Goal: Task Accomplishment & Management: Manage account settings

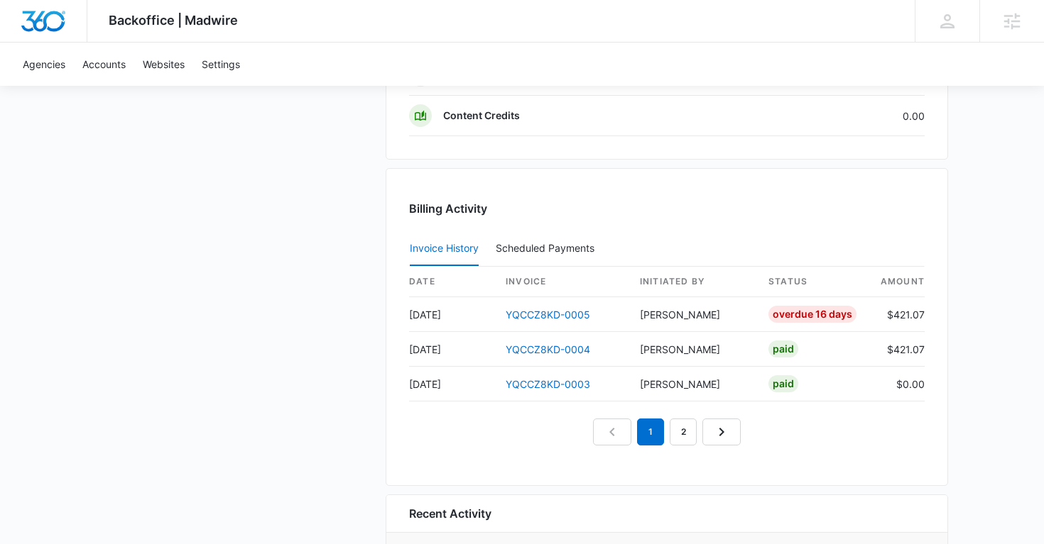
scroll to position [1335, 0]
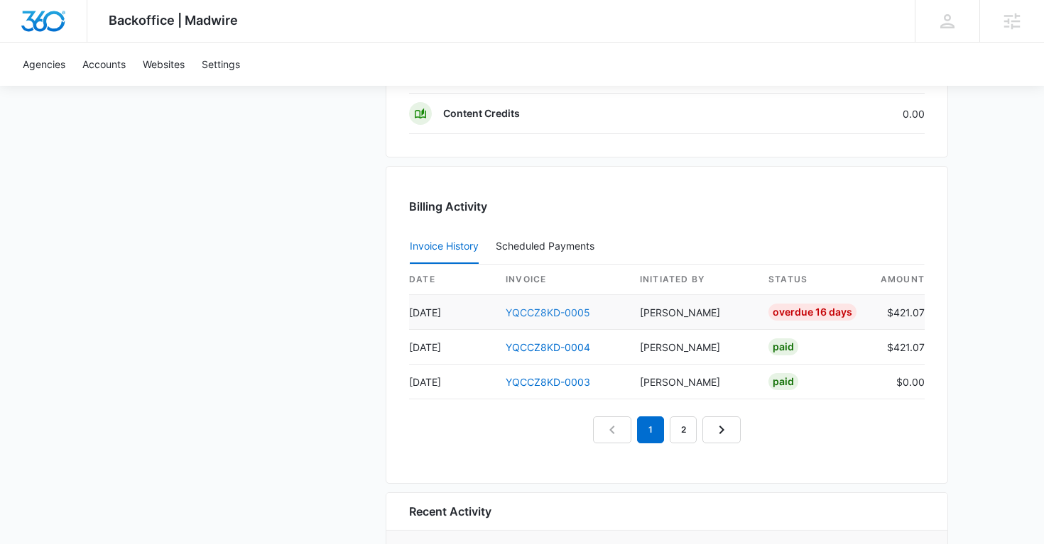
click at [560, 308] on link "YQCCZ8KD-0005" at bounding box center [547, 313] width 84 height 12
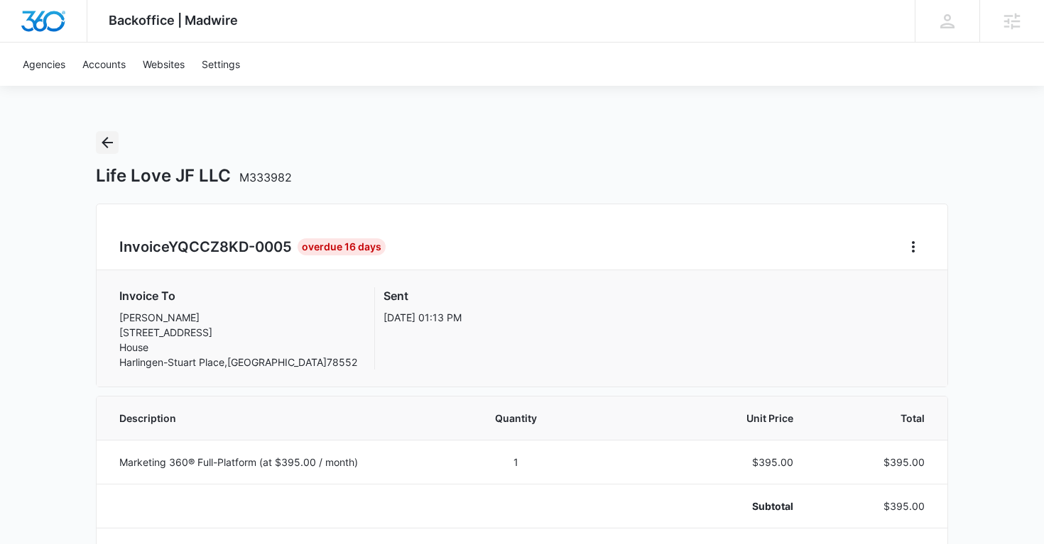
click at [107, 136] on icon "Back" at bounding box center [107, 142] width 17 height 17
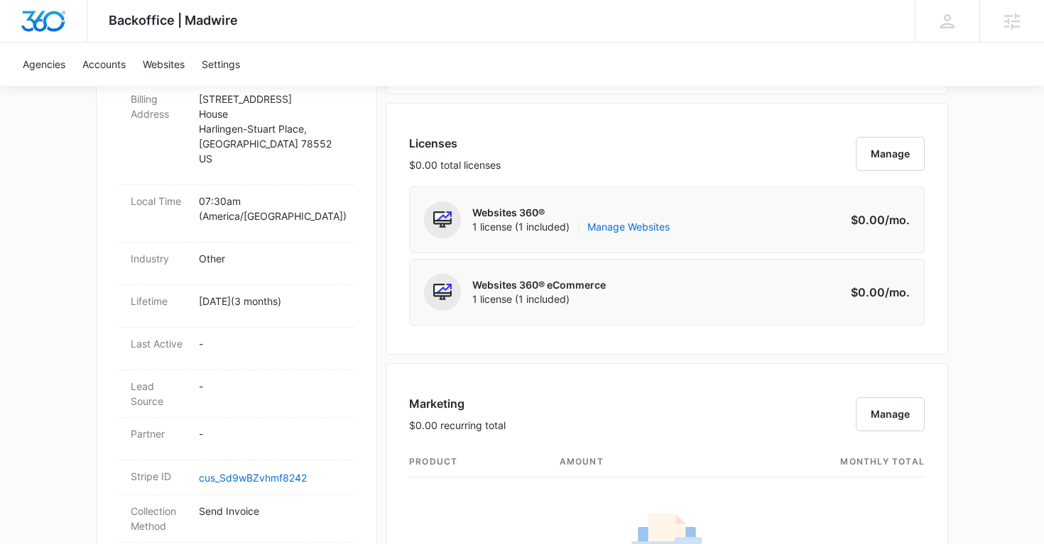
scroll to position [552, 0]
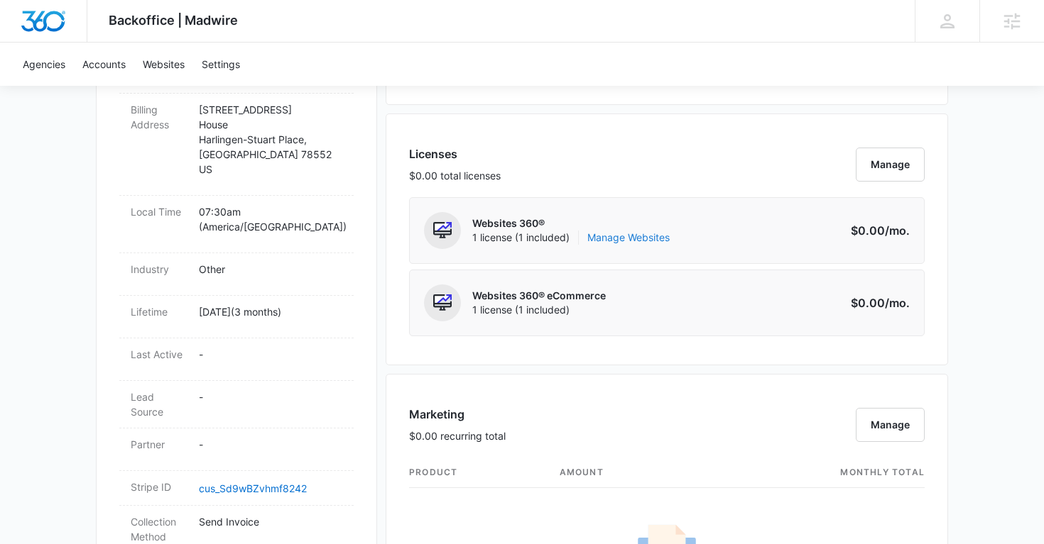
click at [613, 232] on link "Manage Websites" at bounding box center [628, 238] width 82 height 14
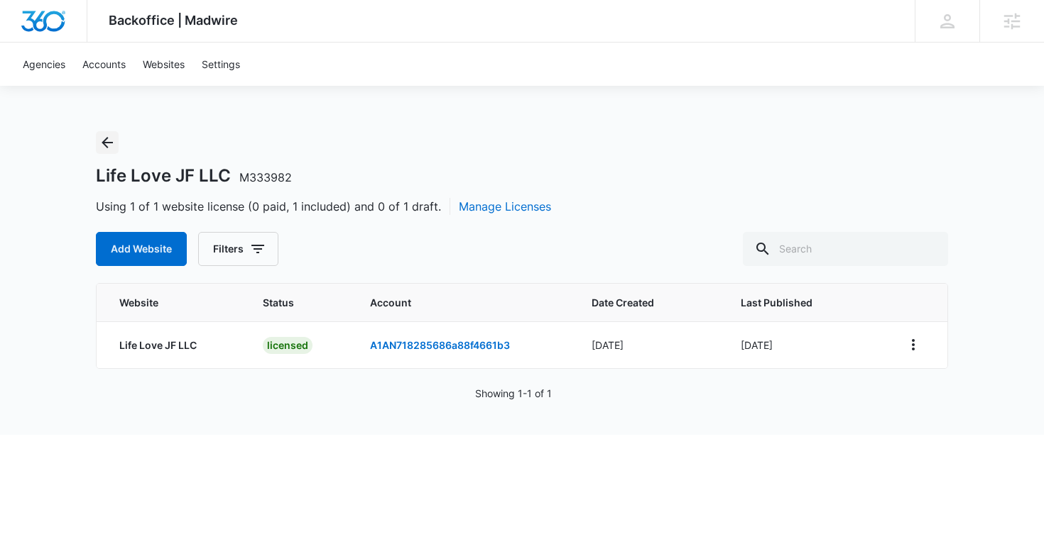
click at [101, 139] on icon "Back" at bounding box center [107, 142] width 17 height 17
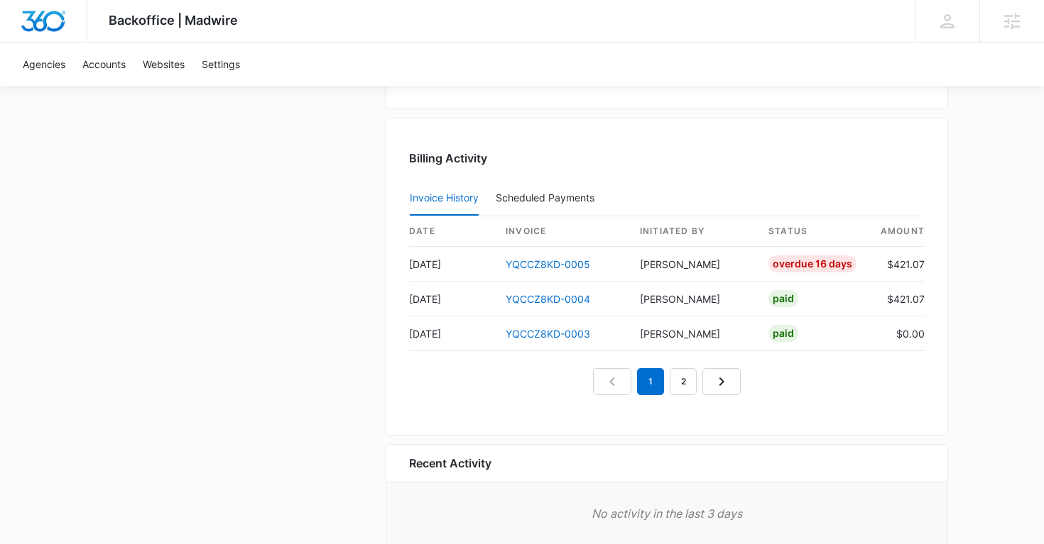
scroll to position [1384, 0]
click at [559, 261] on link "YQCCZ8KD-0005" at bounding box center [547, 264] width 84 height 12
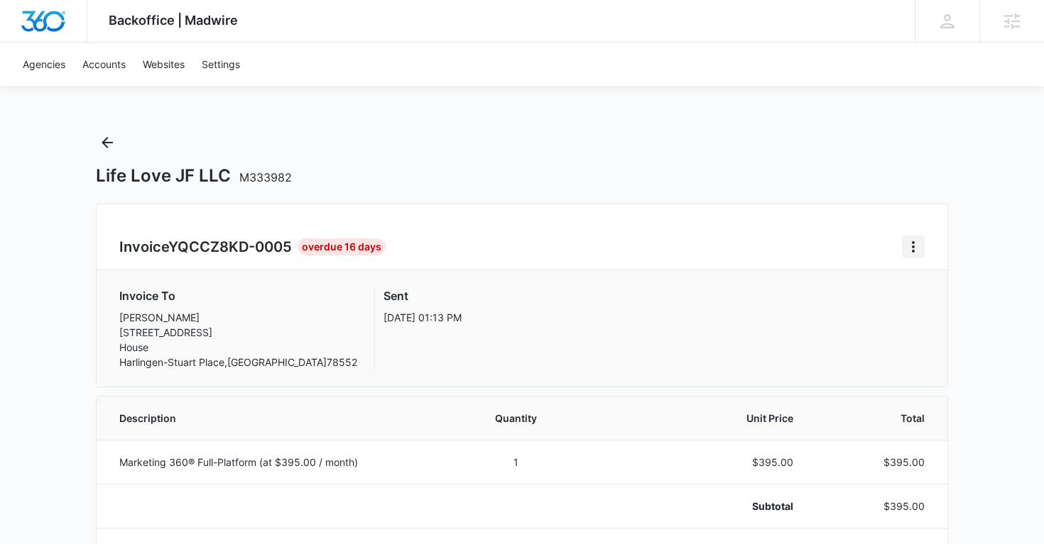
click at [916, 243] on icon "Home" at bounding box center [912, 247] width 17 height 17
click at [940, 311] on div "Resend Invoice" at bounding box center [960, 308] width 82 height 10
click at [110, 144] on icon "Back" at bounding box center [107, 142] width 17 height 17
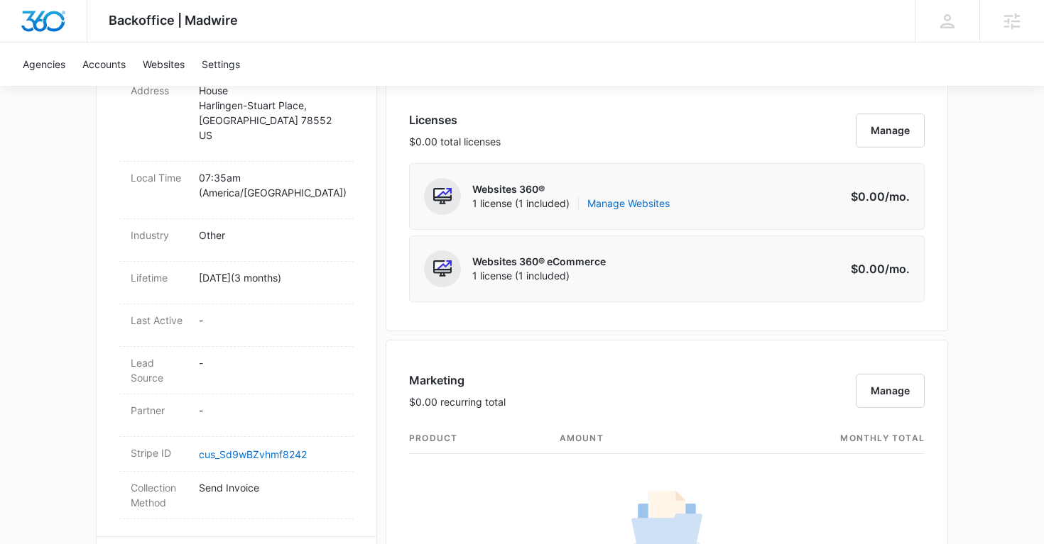
scroll to position [593, 0]
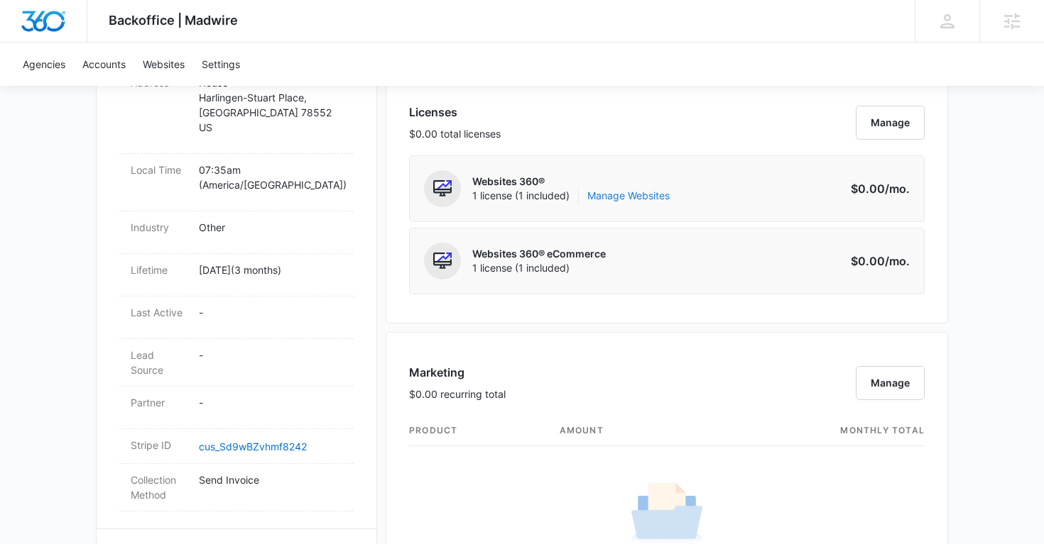
click at [632, 201] on link "Manage Websites" at bounding box center [628, 196] width 82 height 14
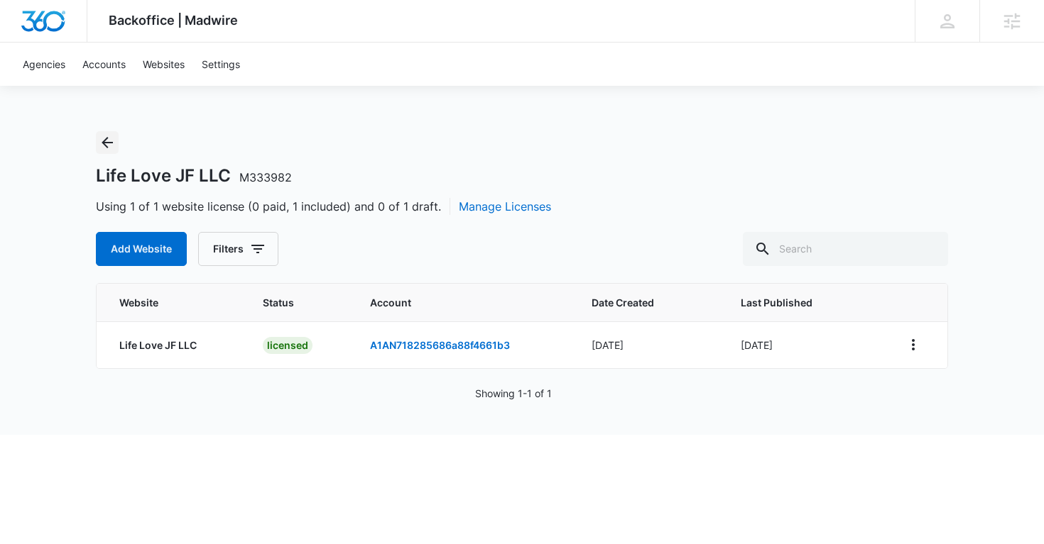
click at [104, 144] on icon "Back" at bounding box center [107, 142] width 11 height 11
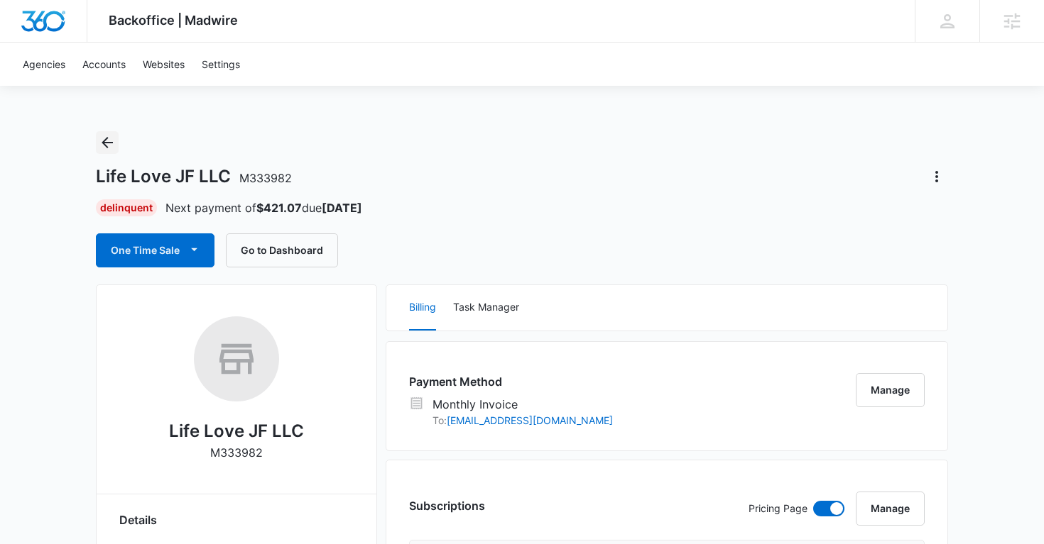
click at [106, 144] on icon "Back" at bounding box center [107, 142] width 17 height 17
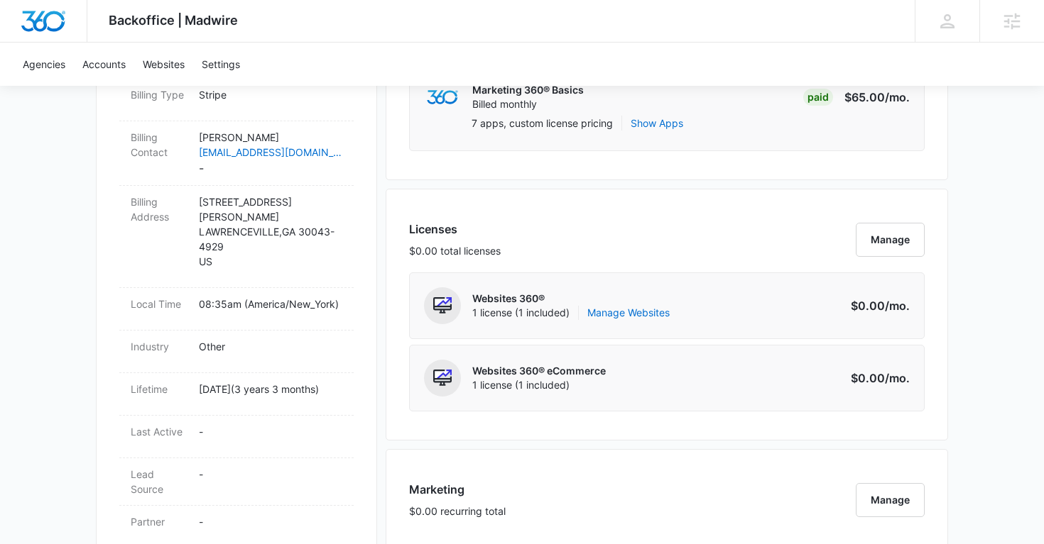
scroll to position [462, 0]
click at [630, 308] on link "Manage Websites" at bounding box center [628, 312] width 82 height 14
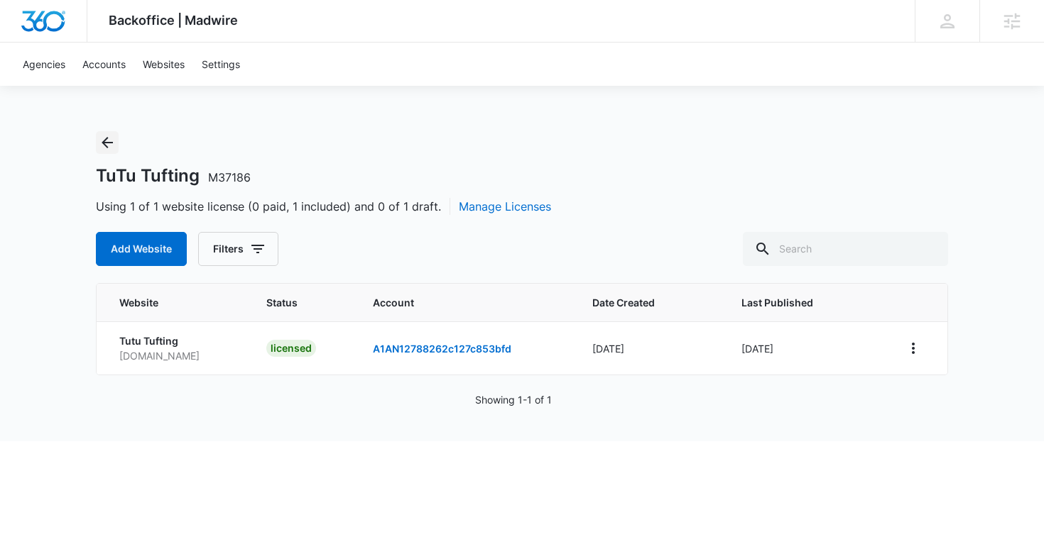
click at [106, 146] on icon "Back" at bounding box center [107, 142] width 11 height 11
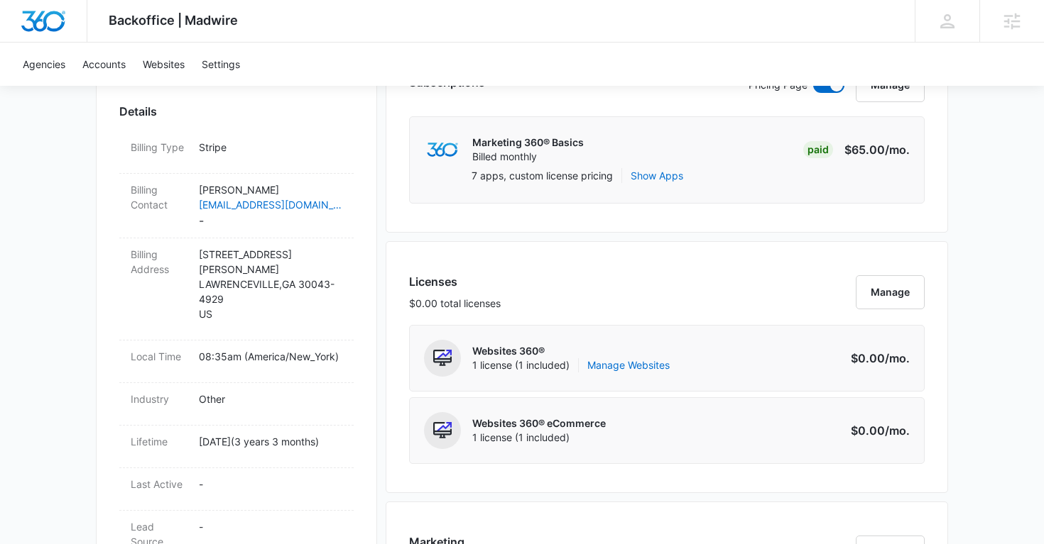
scroll to position [493, 0]
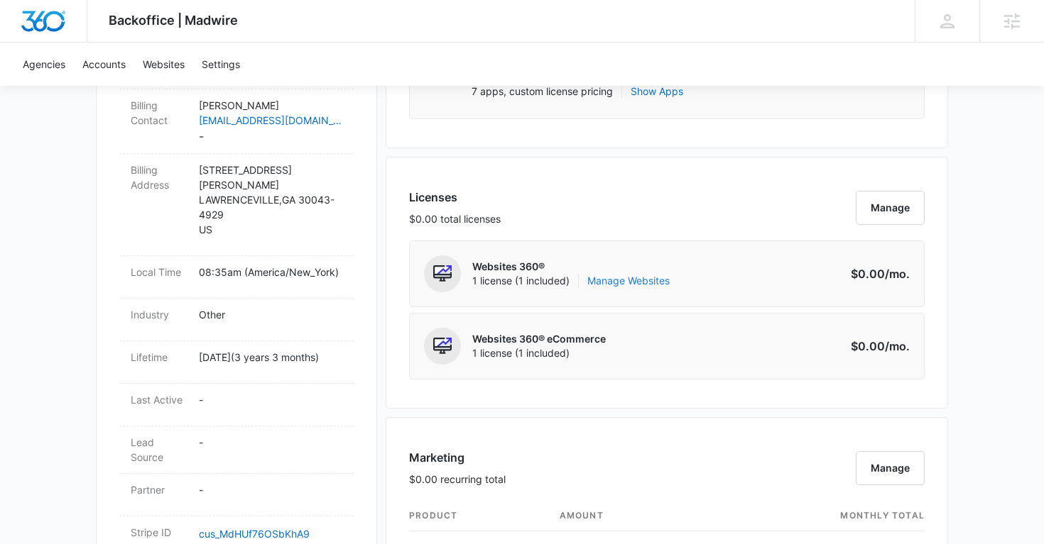
click at [649, 282] on link "Manage Websites" at bounding box center [628, 281] width 82 height 14
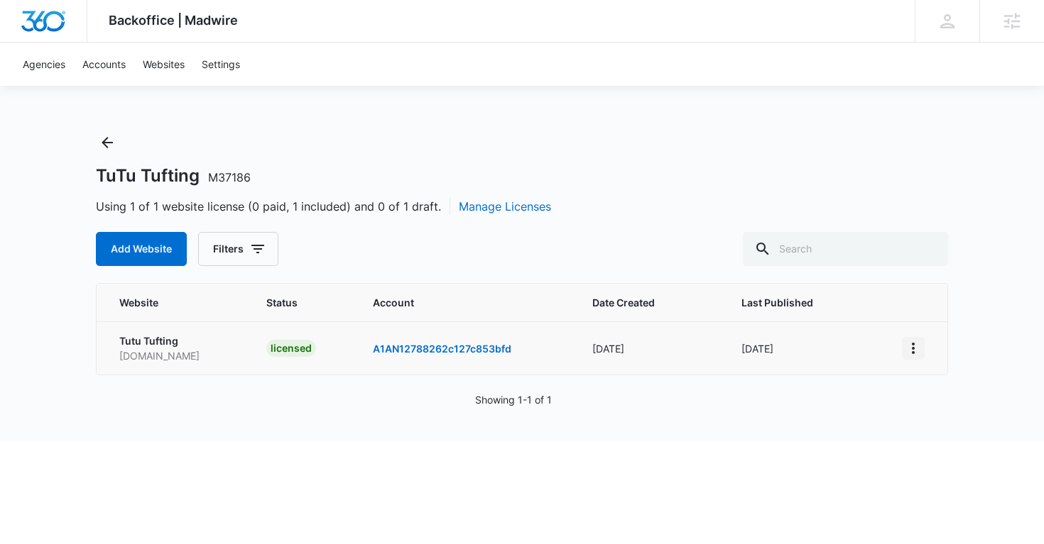
click at [911, 351] on icon "View More" at bounding box center [912, 348] width 17 height 17
click at [782, 150] on div "TuTu Tufting M37186 Using 1 of 1 website license (0 paid, 1 included) and 0 of …" at bounding box center [522, 198] width 852 height 135
click at [109, 141] on icon "Back" at bounding box center [107, 142] width 17 height 17
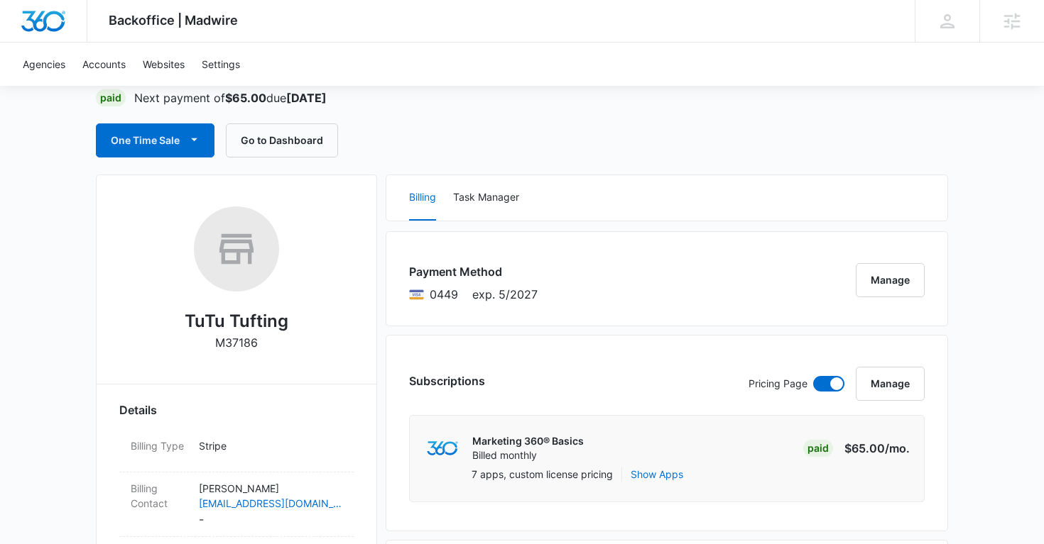
scroll to position [125, 0]
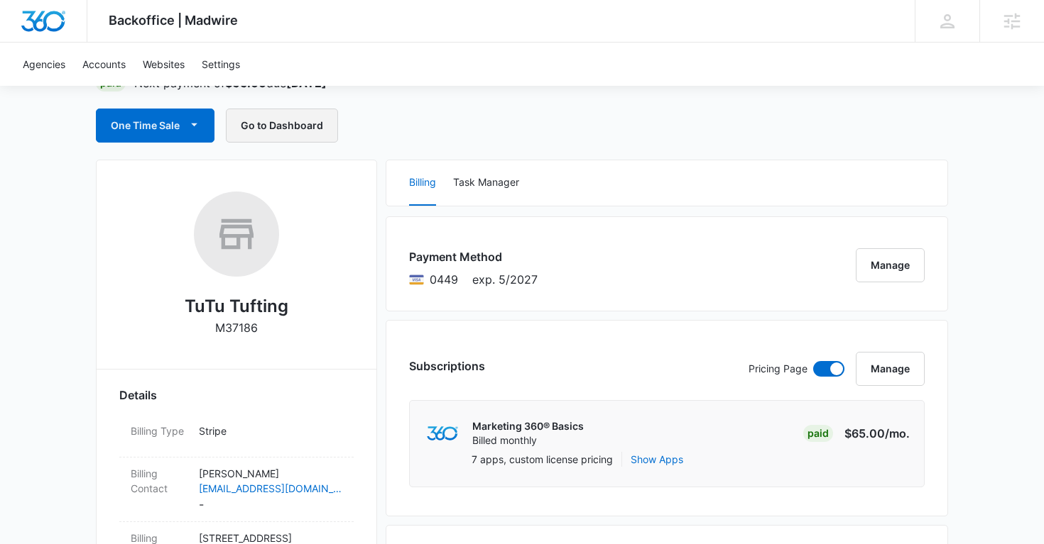
click at [307, 128] on button "Go to Dashboard" at bounding box center [282, 126] width 112 height 34
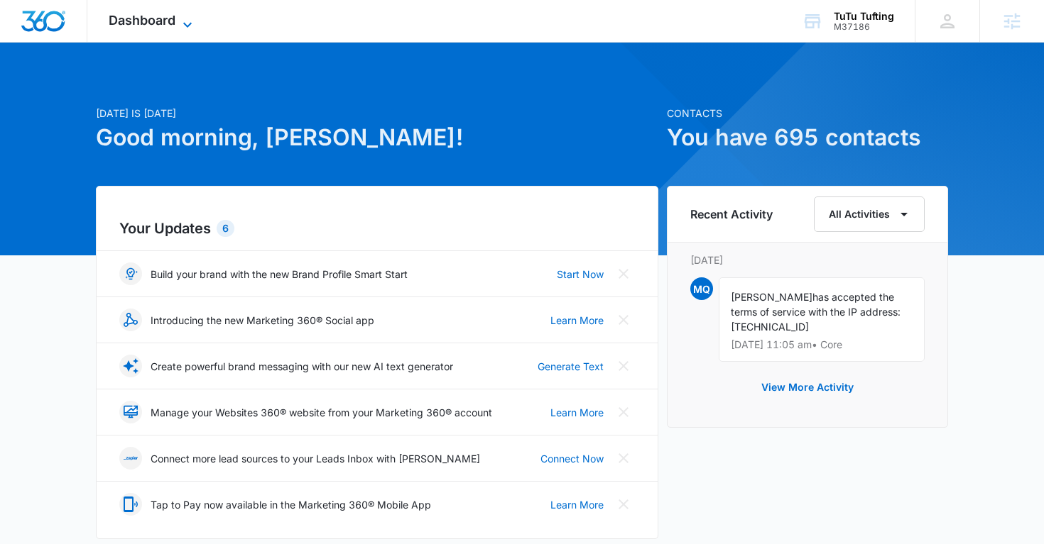
click at [163, 25] on span "Dashboard" at bounding box center [142, 20] width 67 height 15
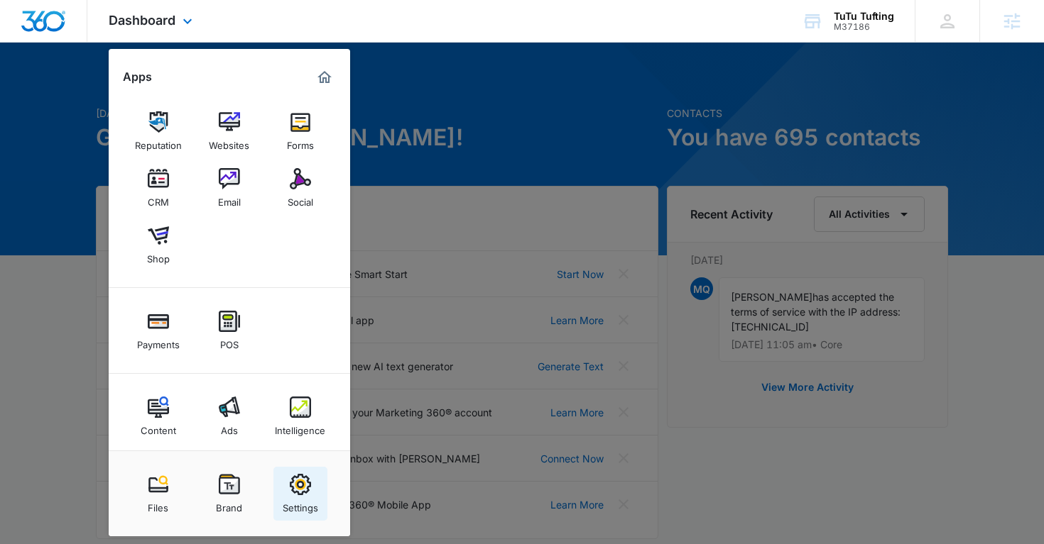
click at [304, 498] on div "Settings" at bounding box center [300, 505] width 35 height 18
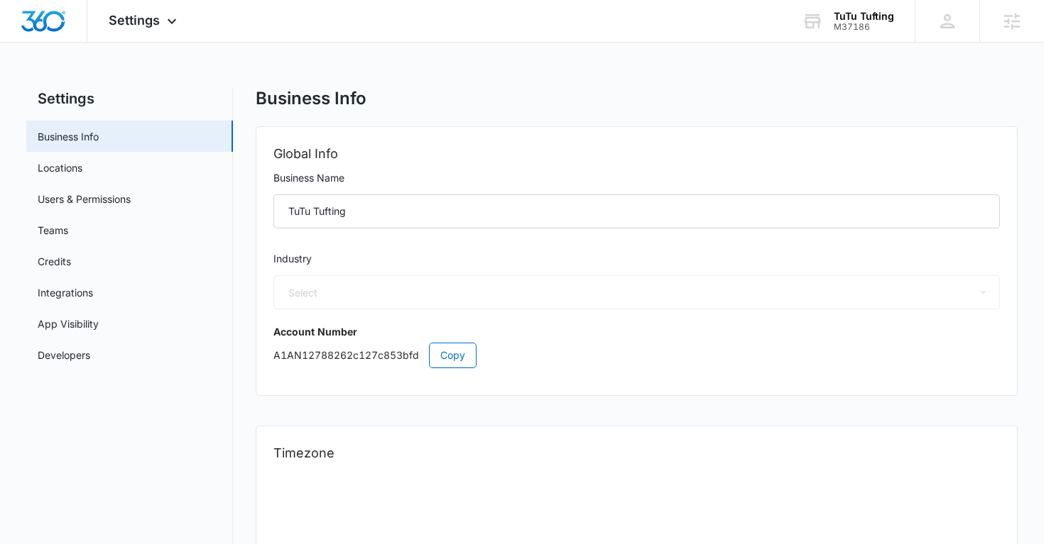
select select "52"
select select "US"
select select "America/New_York"
click at [84, 207] on link "Users & Permissions" at bounding box center [84, 199] width 93 height 15
